Goal: Check status: Check status

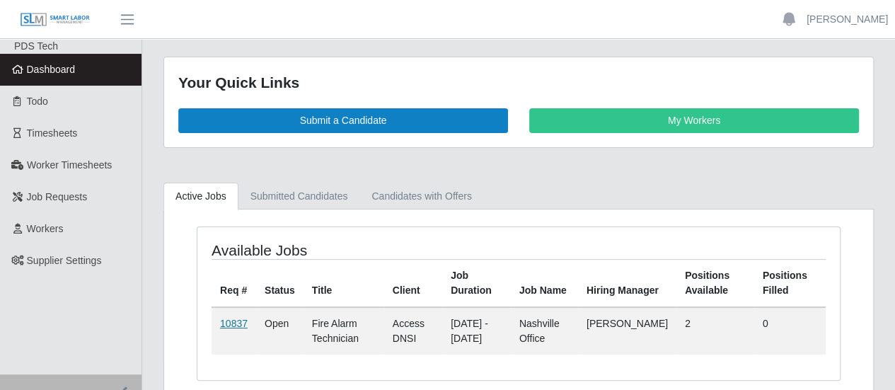
click at [228, 321] on link "10837" at bounding box center [234, 323] width 28 height 11
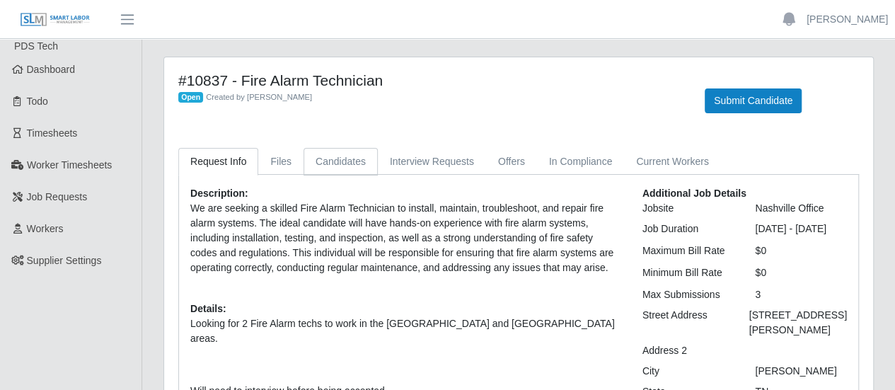
click at [334, 160] on link "Candidates" at bounding box center [340, 162] width 74 height 28
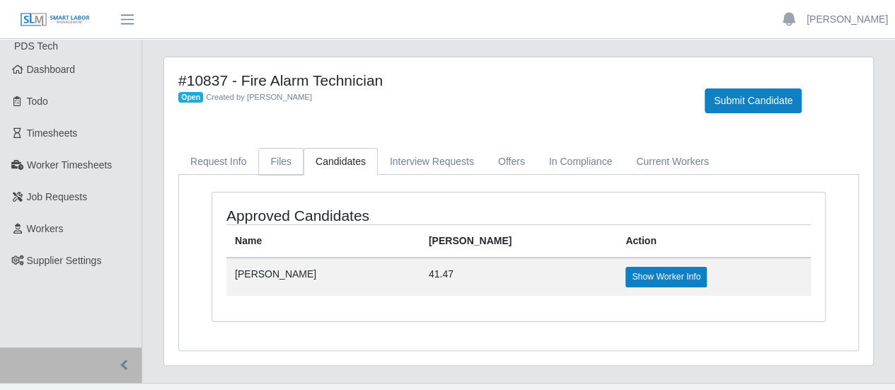
click at [271, 166] on link "Files" at bounding box center [280, 162] width 45 height 28
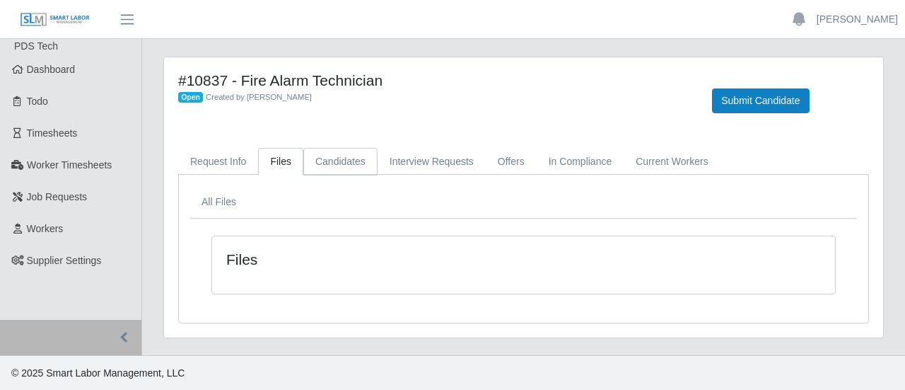
click at [323, 163] on link "Candidates" at bounding box center [340, 162] width 74 height 28
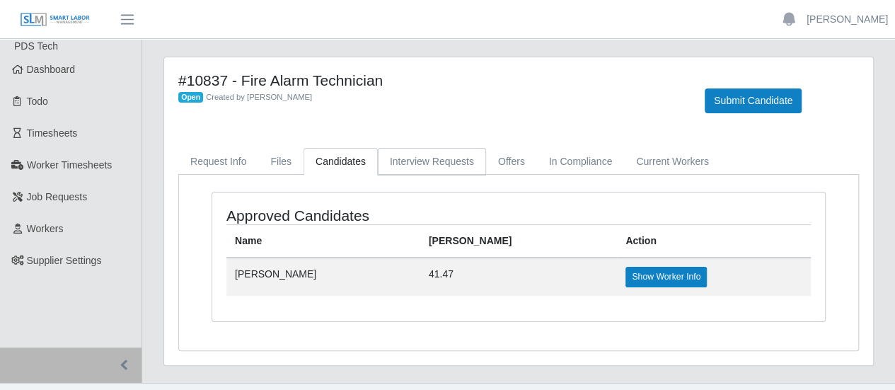
click at [405, 161] on link "Interview Requests" at bounding box center [432, 162] width 108 height 28
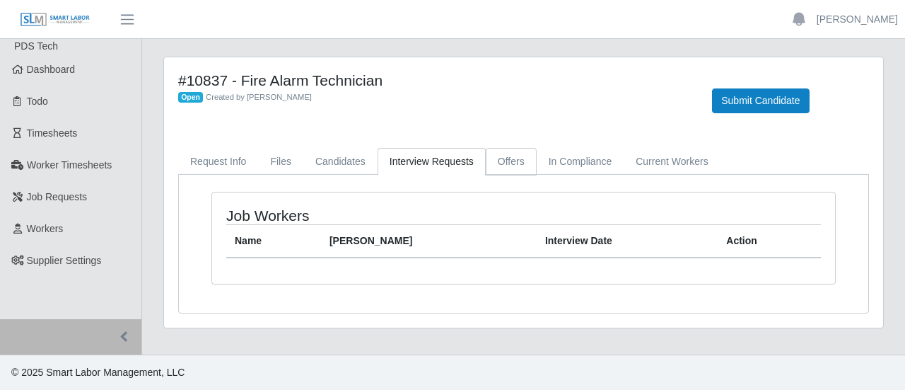
click at [505, 157] on link "Offers" at bounding box center [511, 162] width 51 height 28
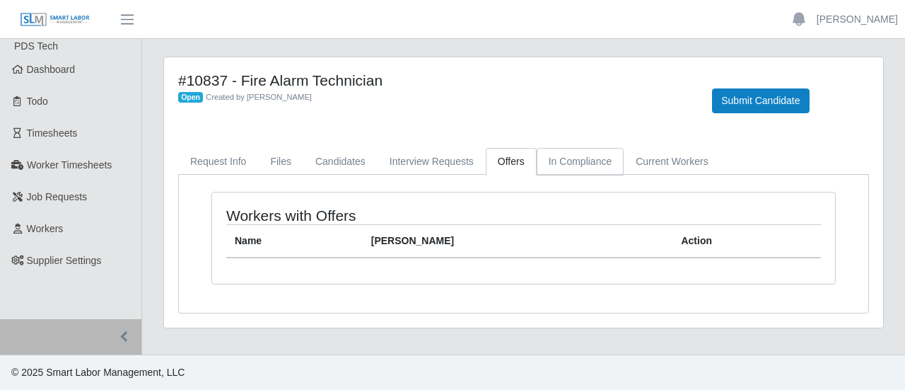
click at [549, 161] on link "In Compliance" at bounding box center [581, 162] width 88 height 28
click at [635, 162] on link "Current Workers" at bounding box center [672, 162] width 96 height 28
click at [329, 161] on link "Candidates" at bounding box center [340, 162] width 74 height 28
